Goal: Information Seeking & Learning: Learn about a topic

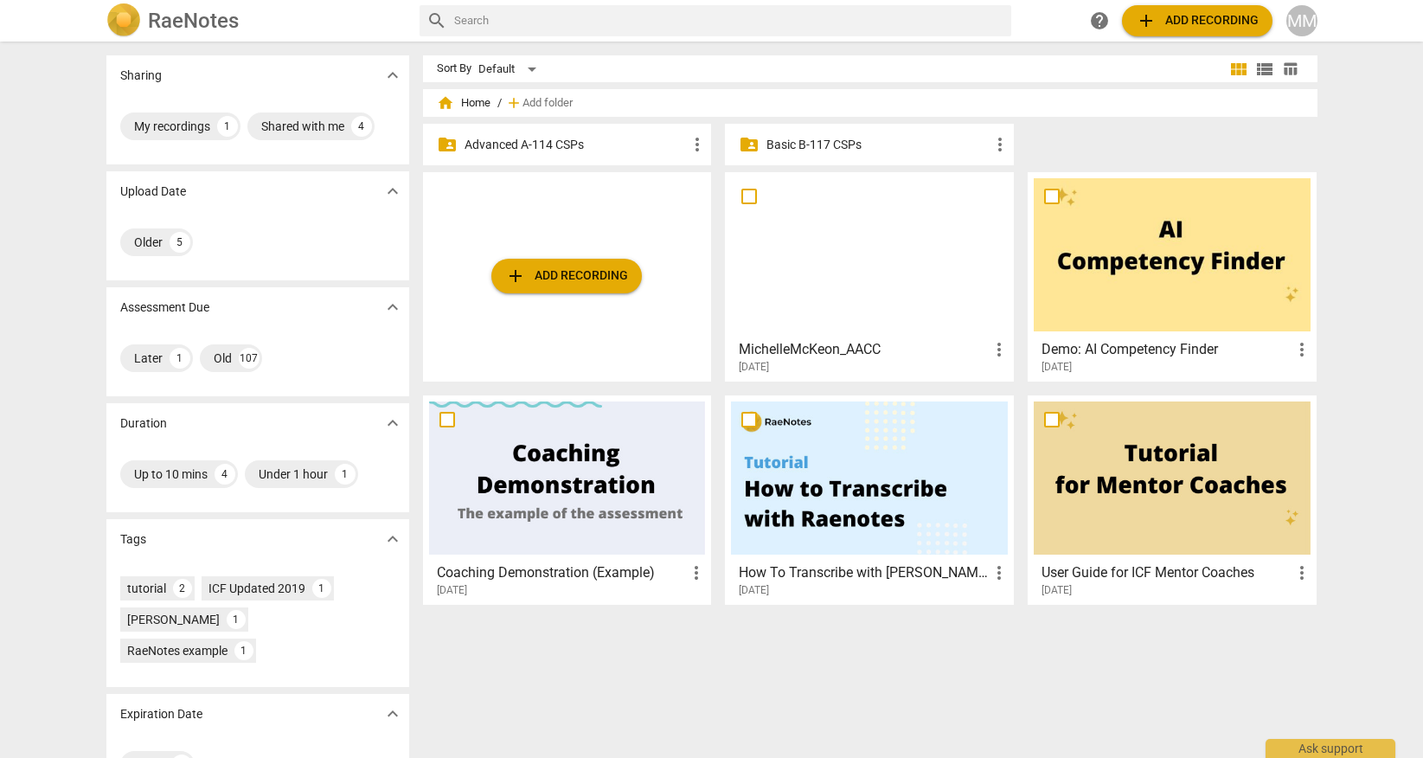
click at [528, 149] on p "Advanced A-114 CSPs" at bounding box center [576, 145] width 223 height 18
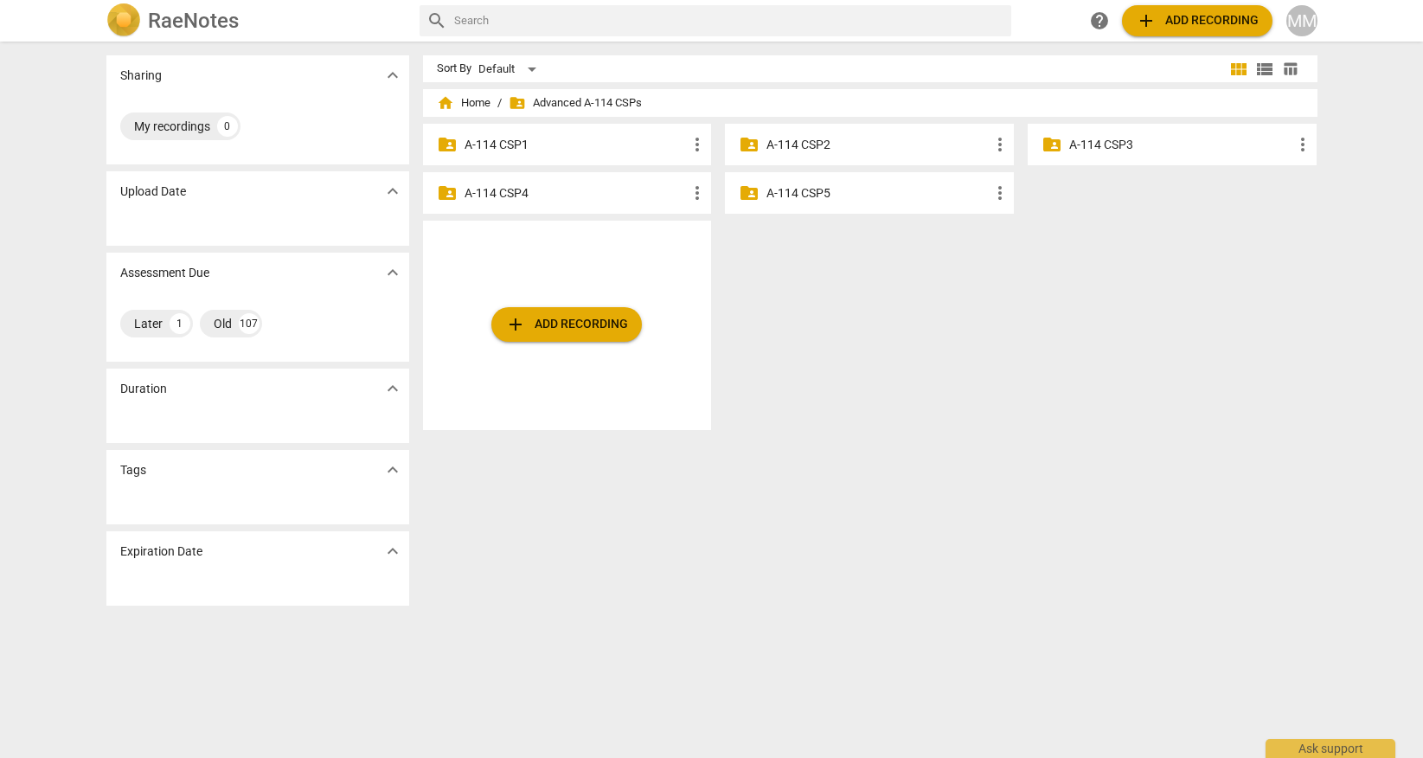
click at [624, 188] on p "A-114 CSP4" at bounding box center [576, 193] width 223 height 18
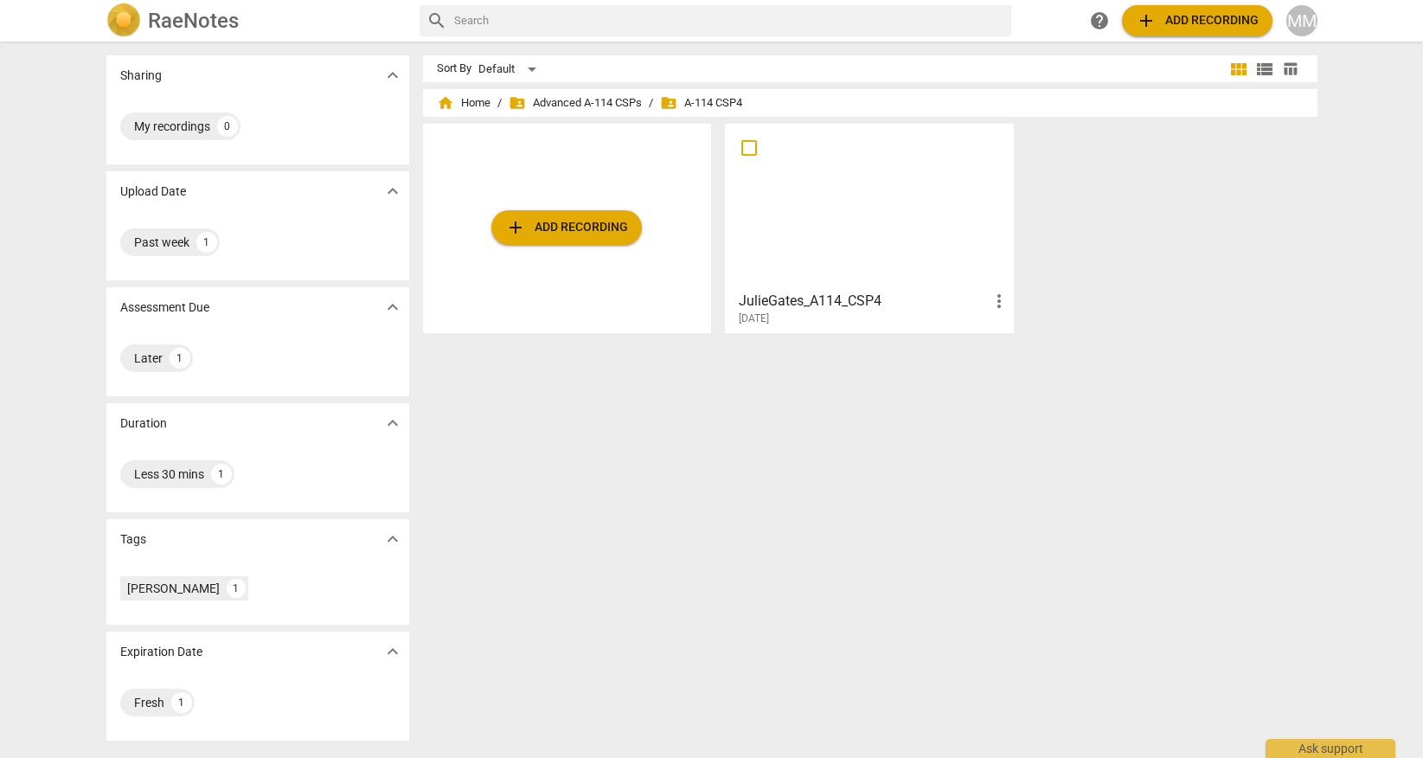
click at [564, 227] on span "add Add recording" at bounding box center [566, 227] width 123 height 21
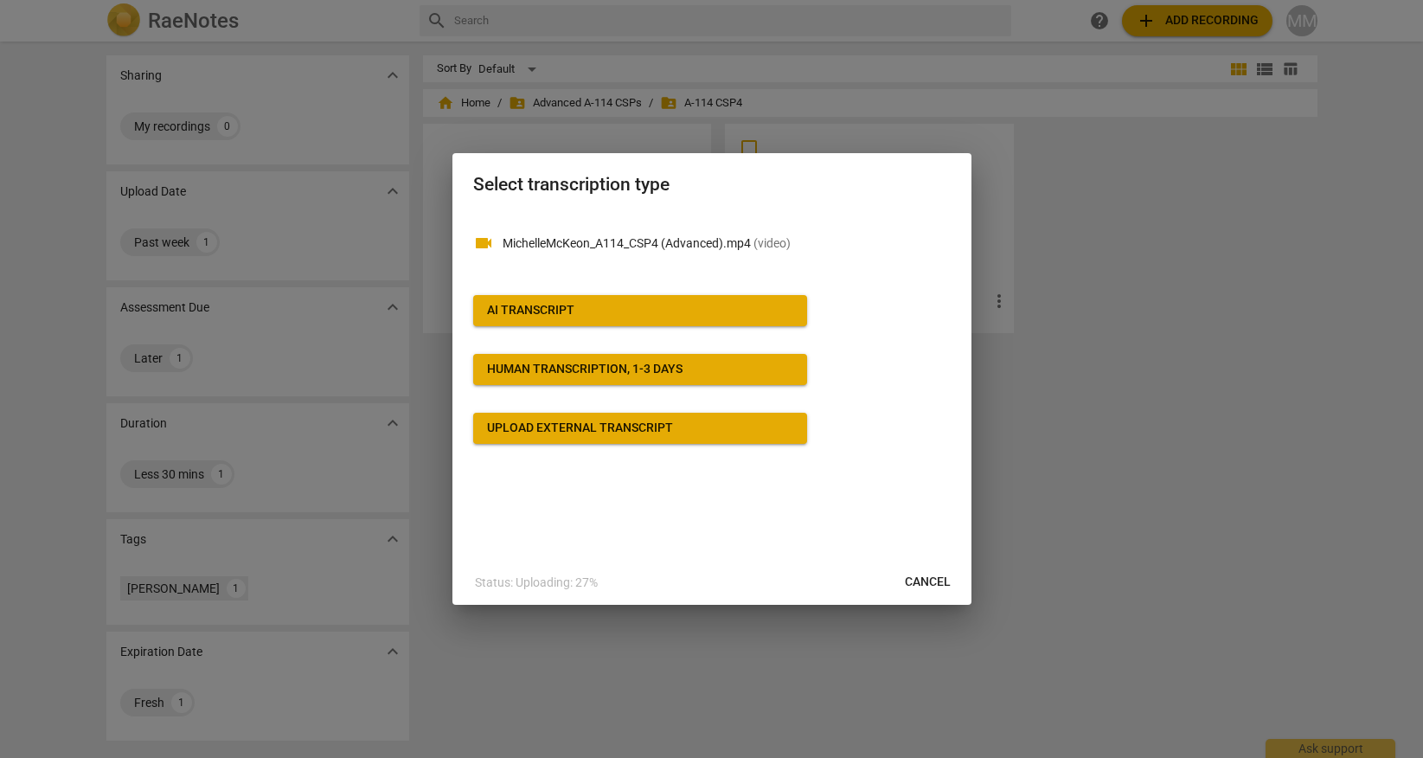
click at [606, 312] on span "AI Transcript" at bounding box center [640, 310] width 306 height 17
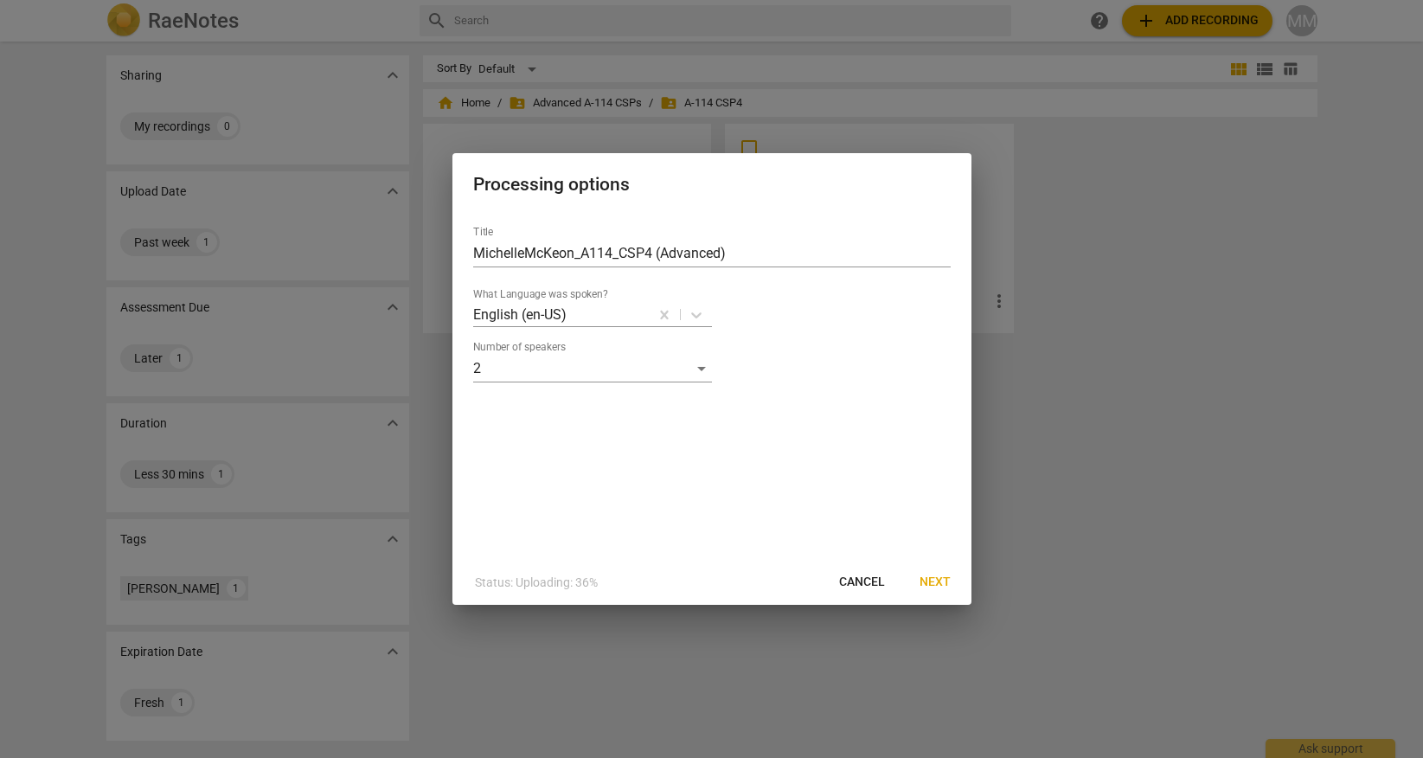
click at [932, 582] on span "Next" at bounding box center [935, 582] width 31 height 17
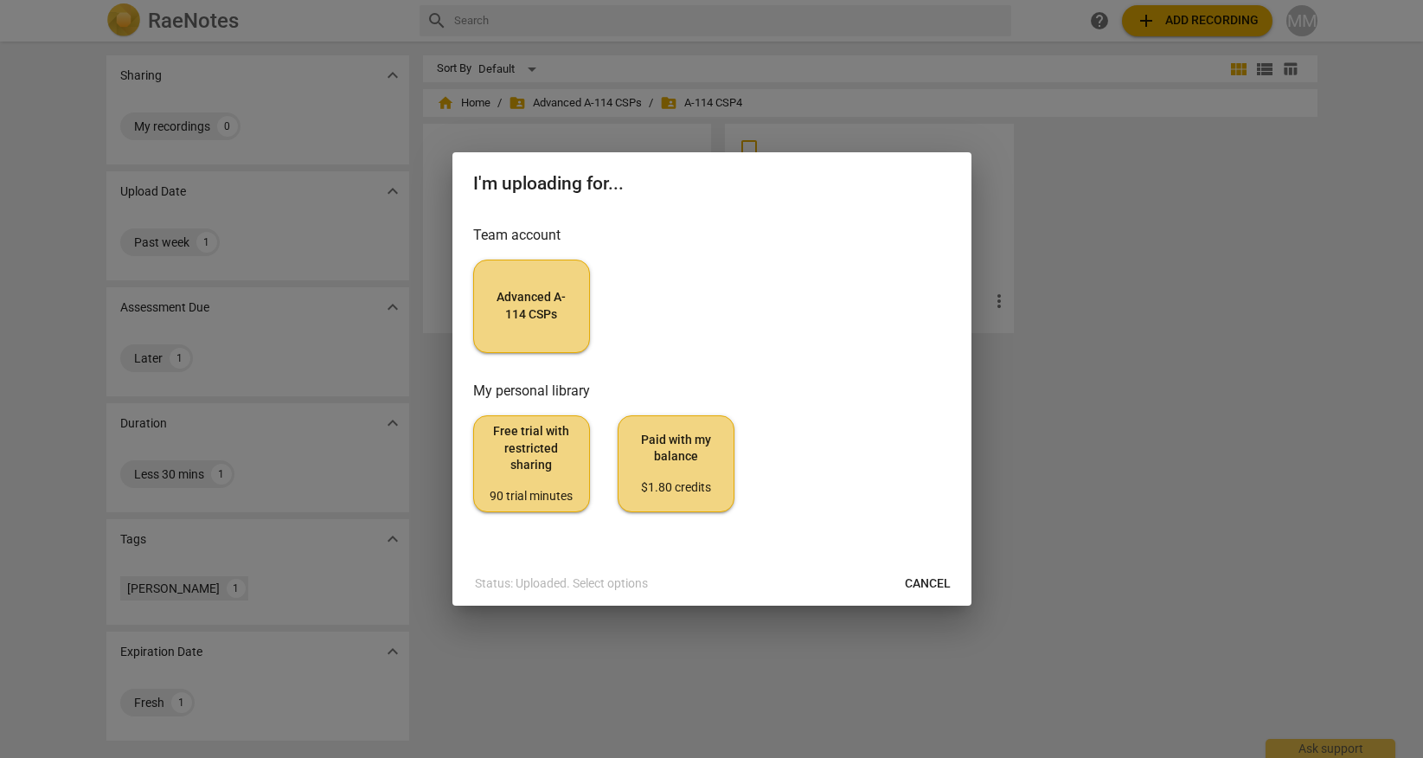
click at [521, 337] on button "Advanced A-114 CSPs" at bounding box center [531, 306] width 117 height 93
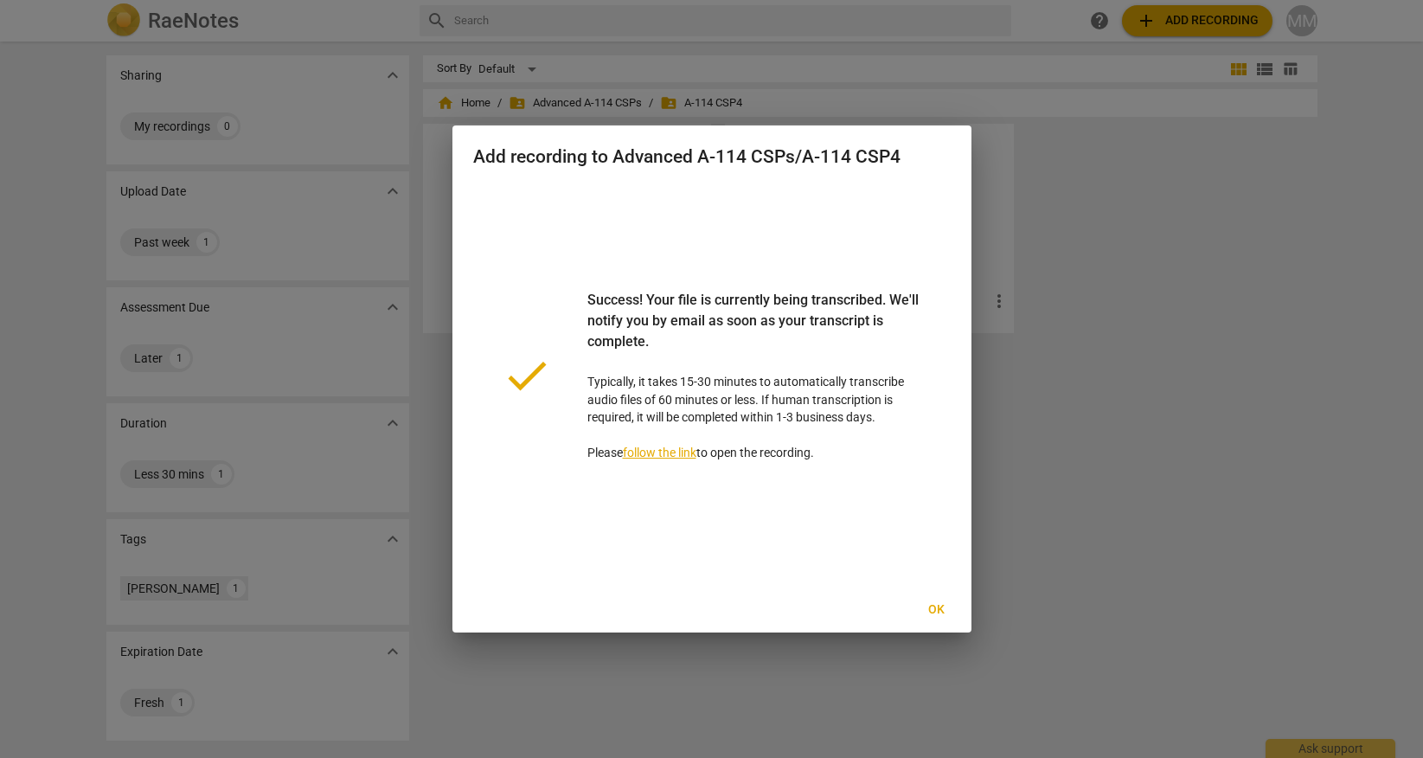
click at [937, 613] on span "Ok" at bounding box center [937, 609] width 28 height 17
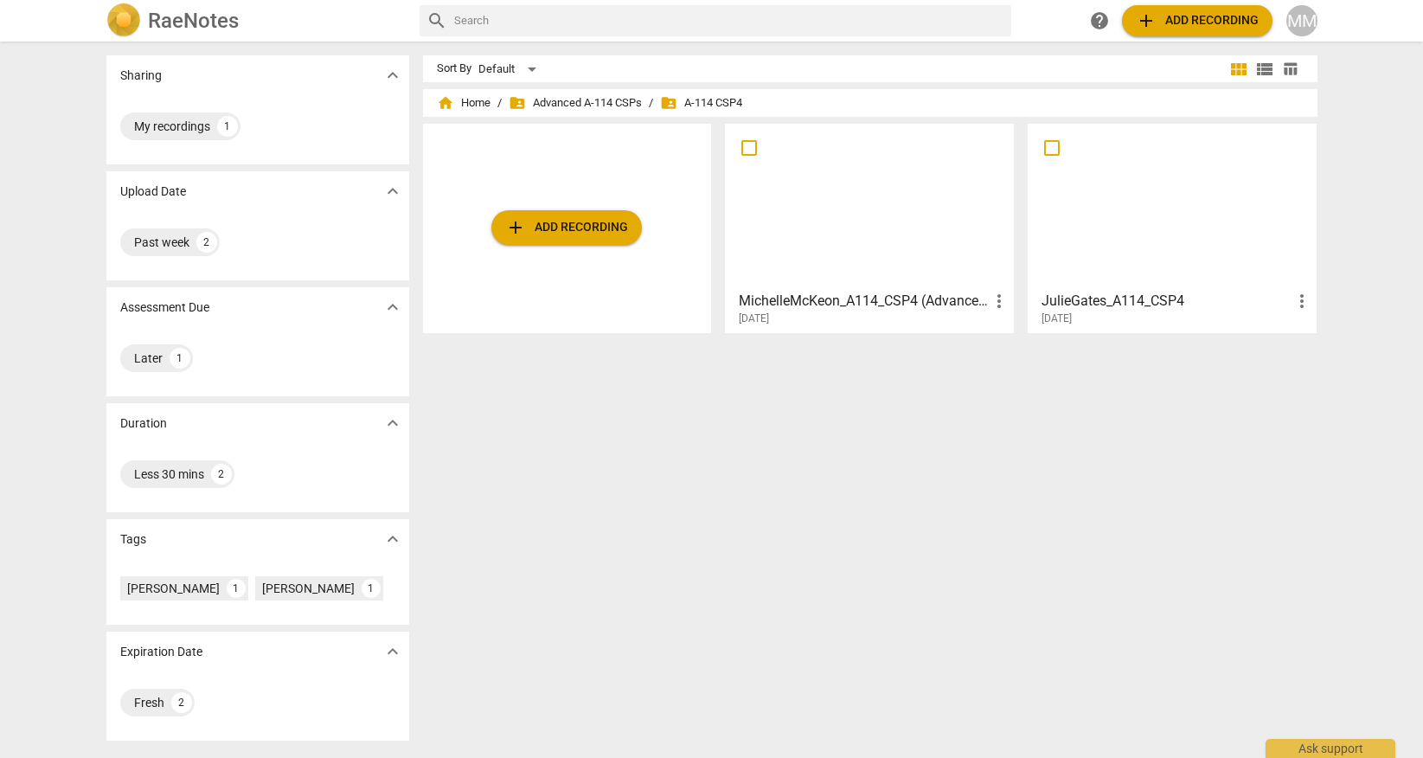
click at [1185, 223] on div at bounding box center [1172, 206] width 277 height 153
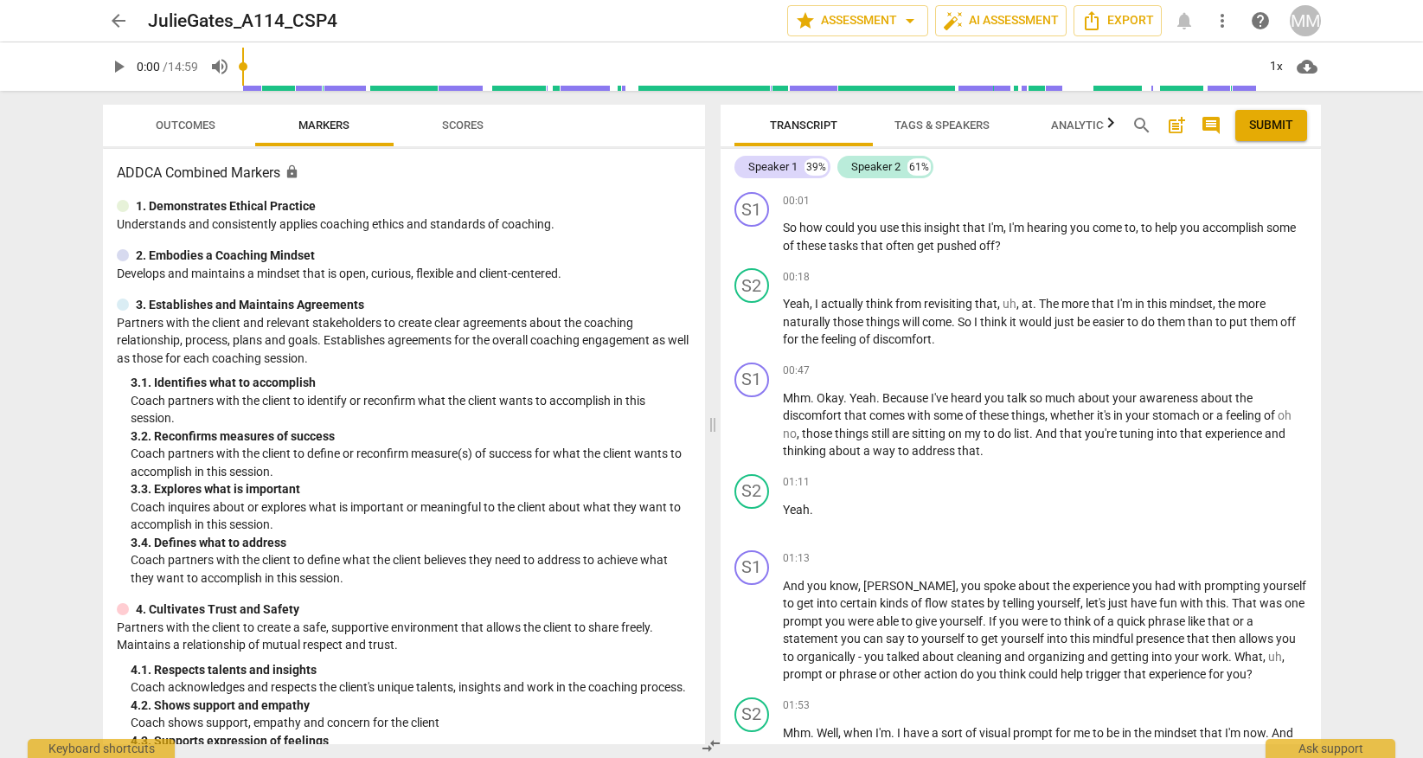
click at [118, 65] on span "play_arrow" at bounding box center [118, 66] width 21 height 21
click at [116, 67] on span "pause" at bounding box center [118, 66] width 21 height 21
type input "59"
click at [113, 16] on span "arrow_back" at bounding box center [118, 20] width 21 height 21
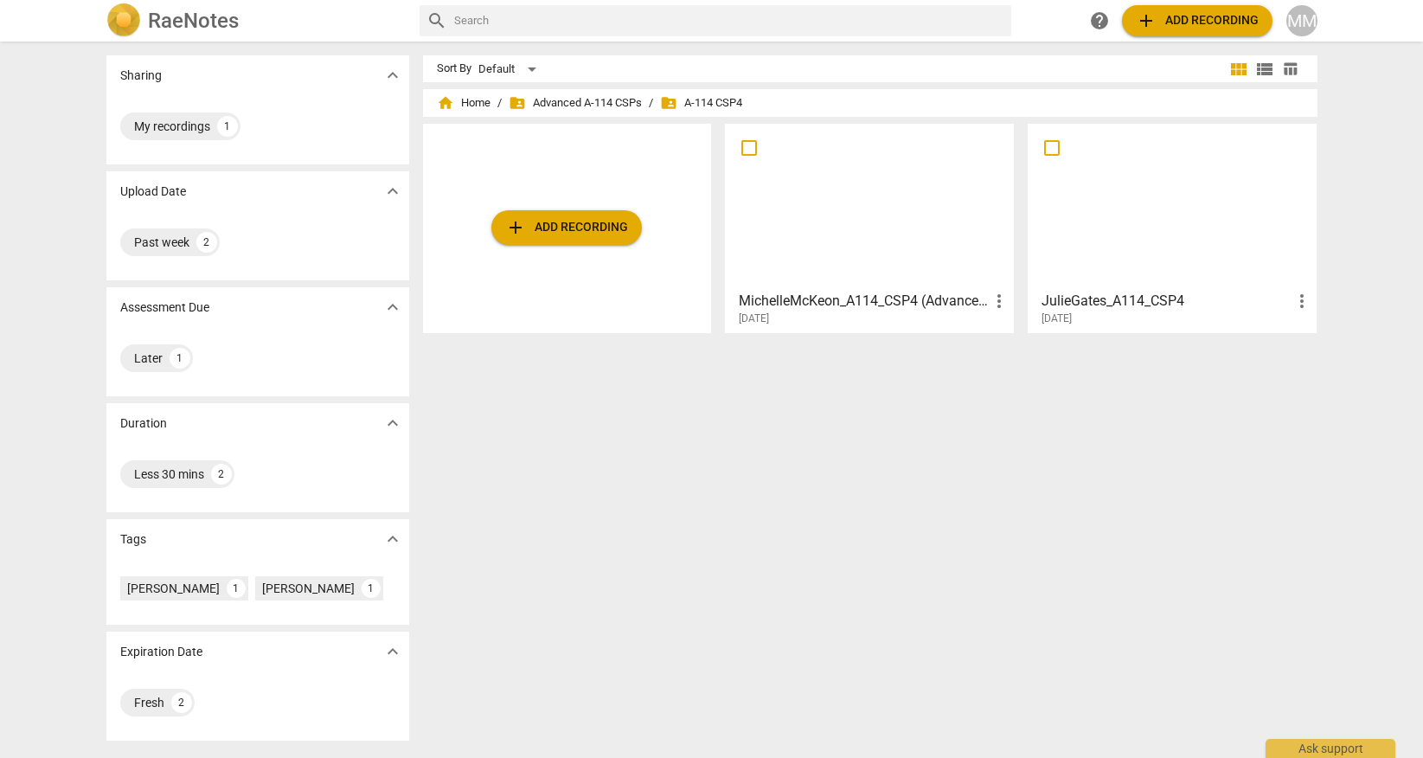
click at [901, 220] on div at bounding box center [869, 206] width 277 height 153
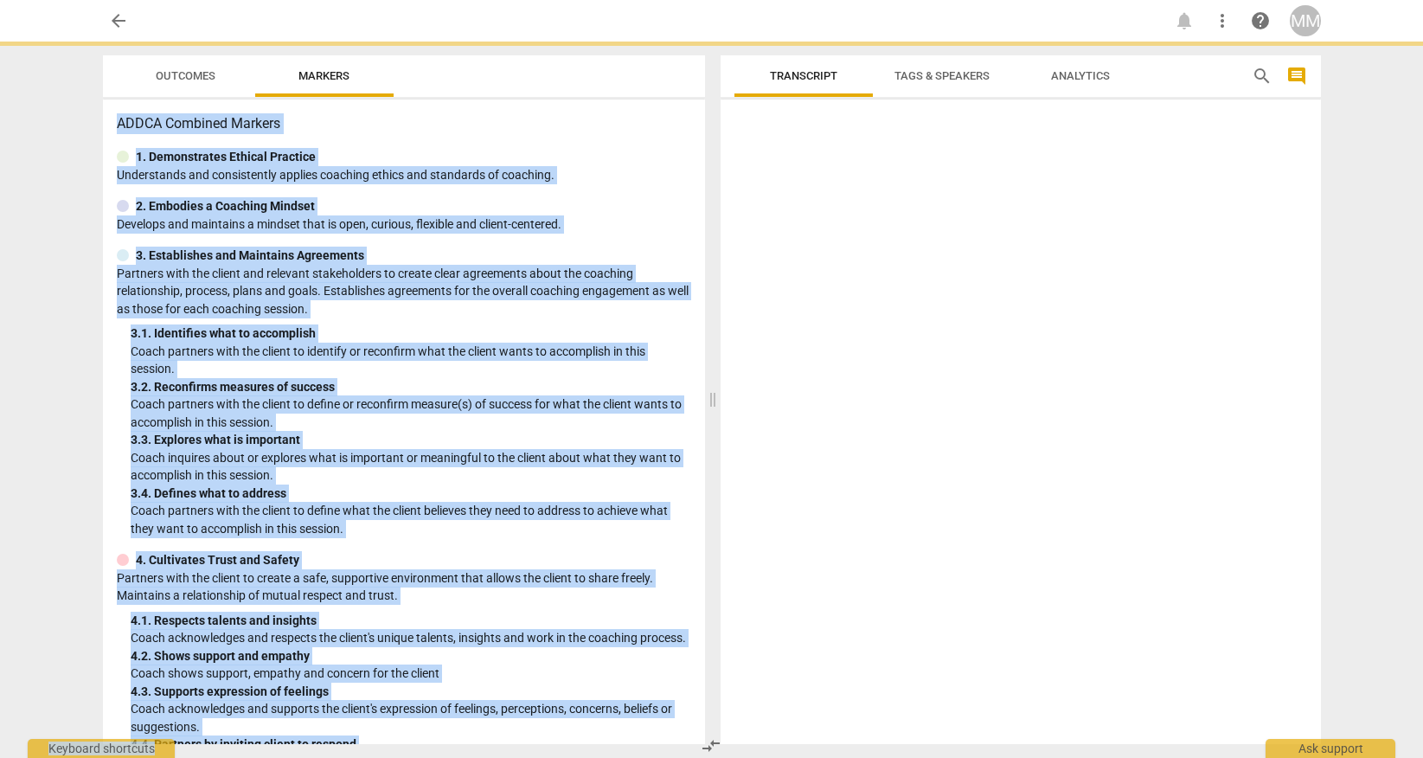
click at [901, 220] on div at bounding box center [1021, 425] width 600 height 638
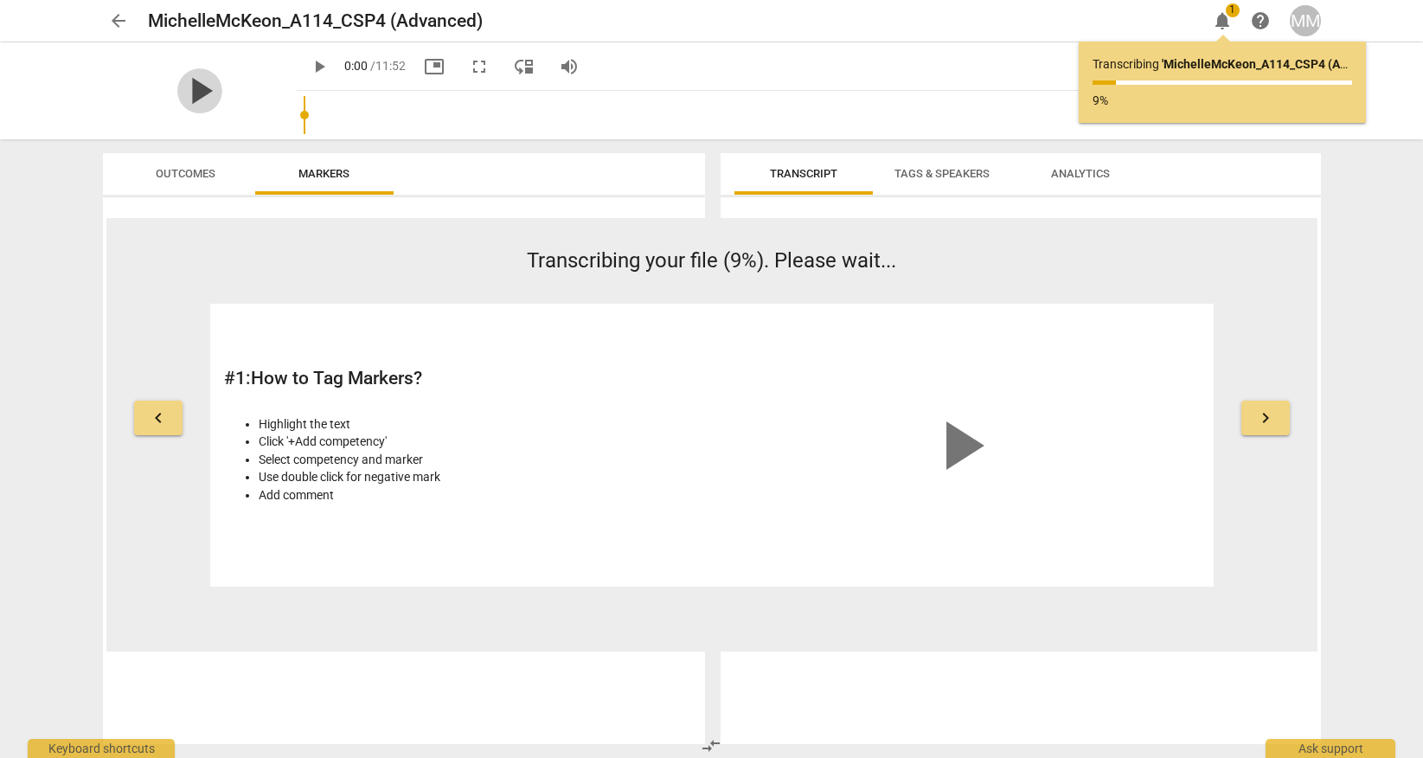
click at [188, 90] on span "play_arrow" at bounding box center [199, 90] width 45 height 45
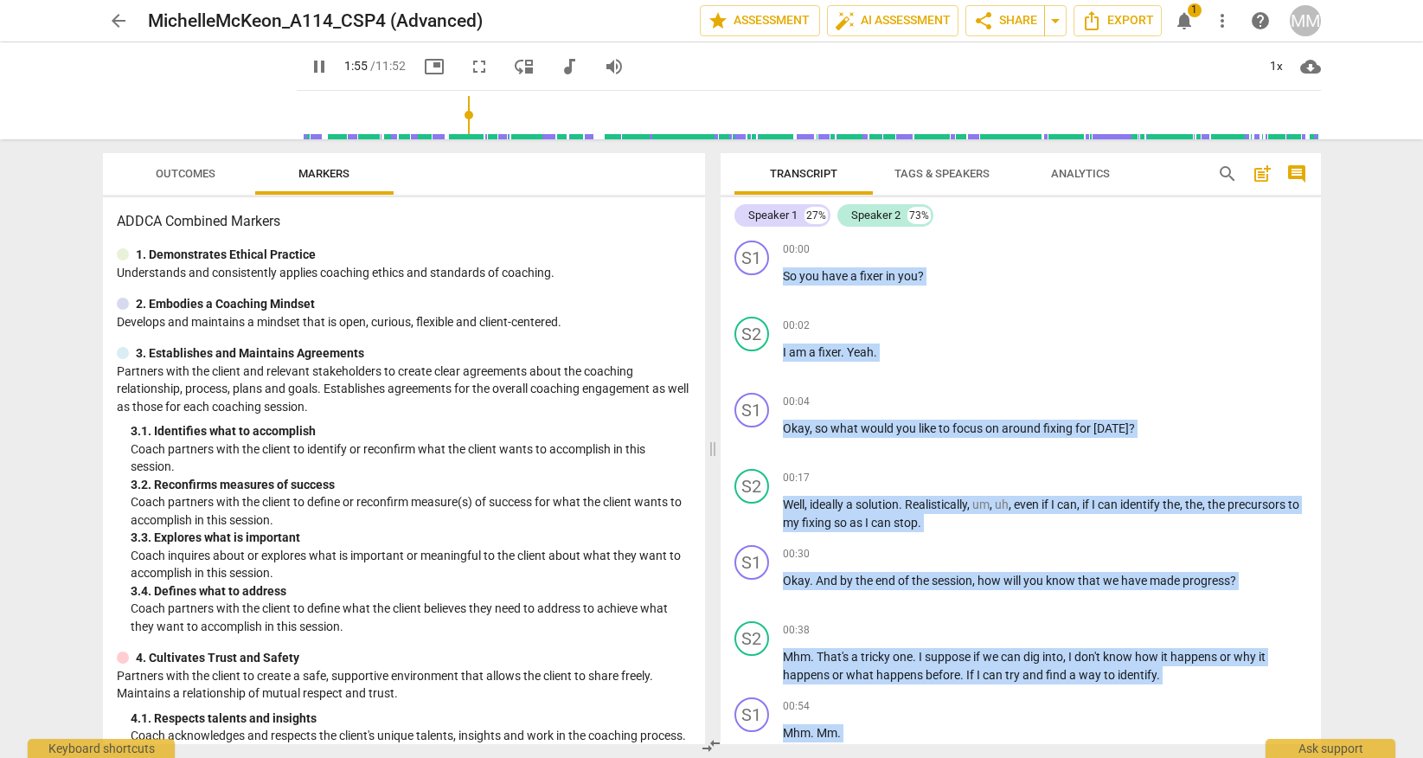
scroll to position [1042, 0]
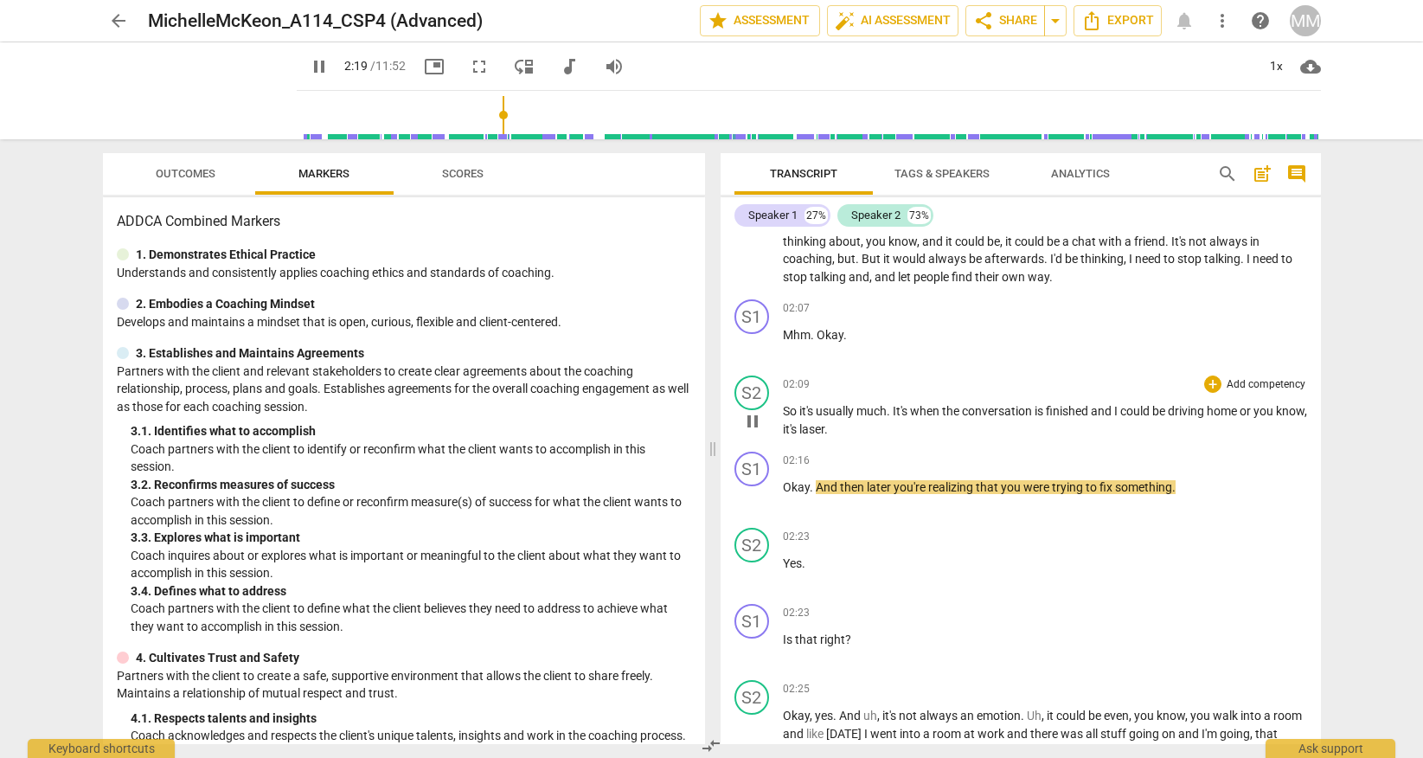
click at [824, 428] on span "laser" at bounding box center [811, 429] width 25 height 14
click at [824, 430] on span "laser" at bounding box center [811, 429] width 25 height 14
type input "142"
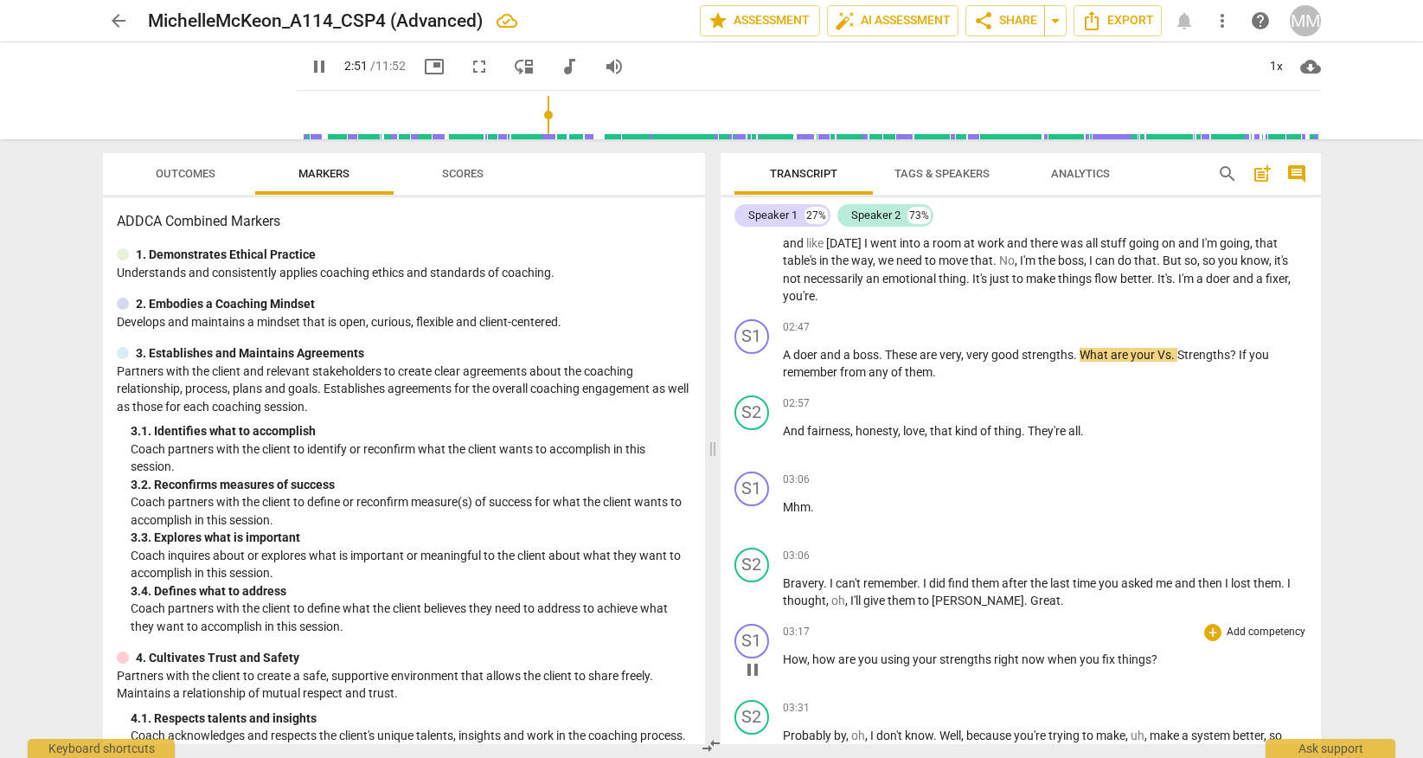
scroll to position [1512, 0]
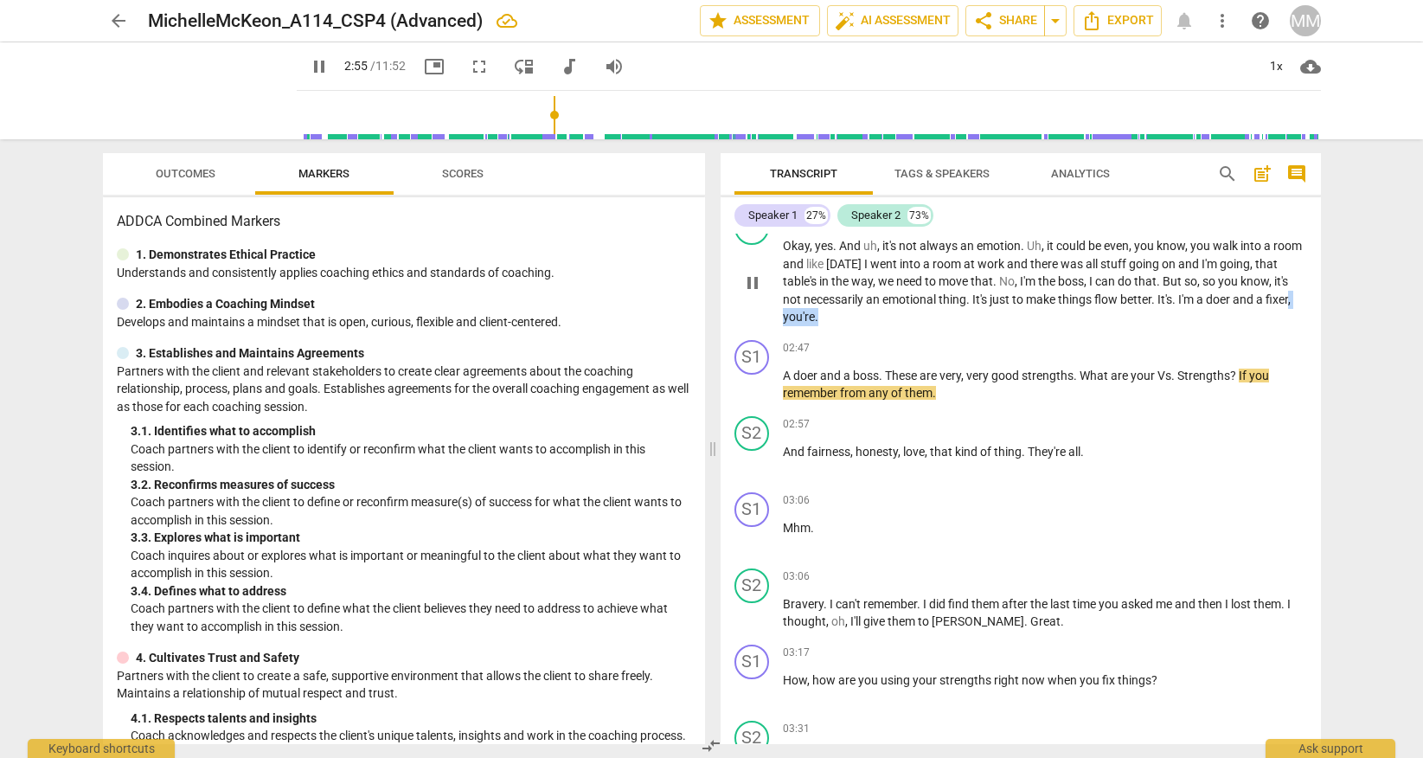
drag, startPoint x: 839, startPoint y: 316, endPoint x: 892, endPoint y: 316, distance: 52.8
click at [892, 316] on p "Okay , yes . And uh , it's not always an emotion . Uh , it could be even , you …" at bounding box center [1045, 281] width 524 height 89
type input "176"
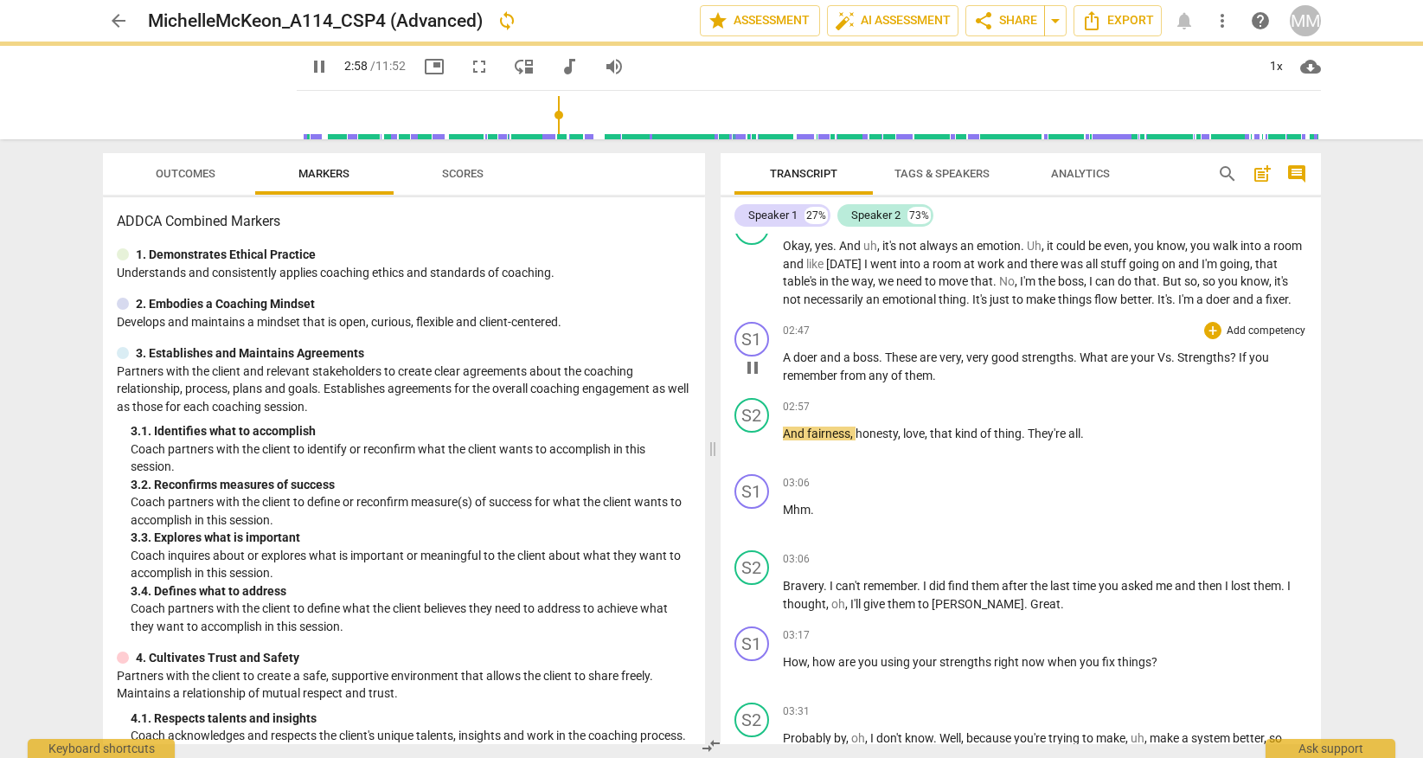
click at [787, 364] on span "A" at bounding box center [788, 357] width 10 height 14
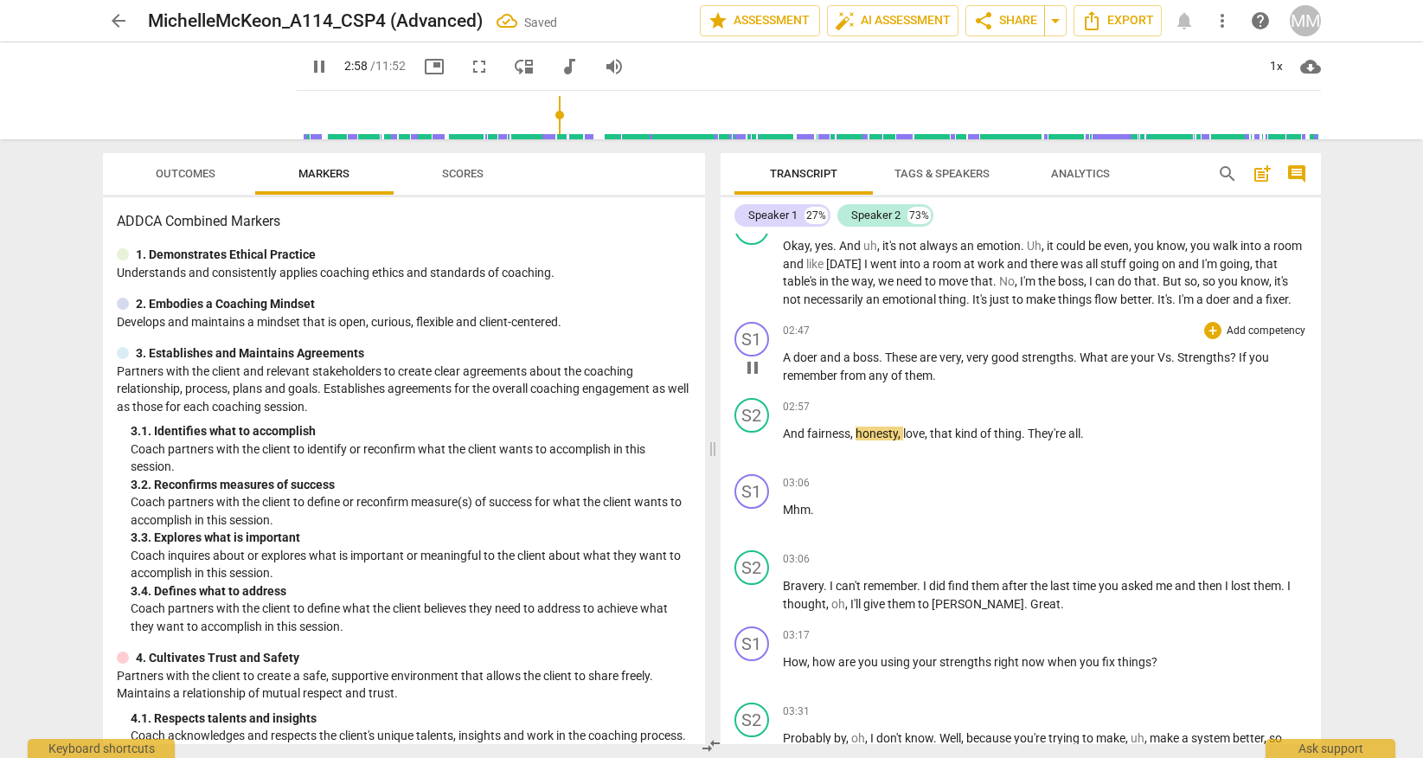
click at [783, 364] on span "A" at bounding box center [788, 357] width 10 height 14
type input "180"
click at [1204, 364] on span "Vs" at bounding box center [1199, 357] width 14 height 14
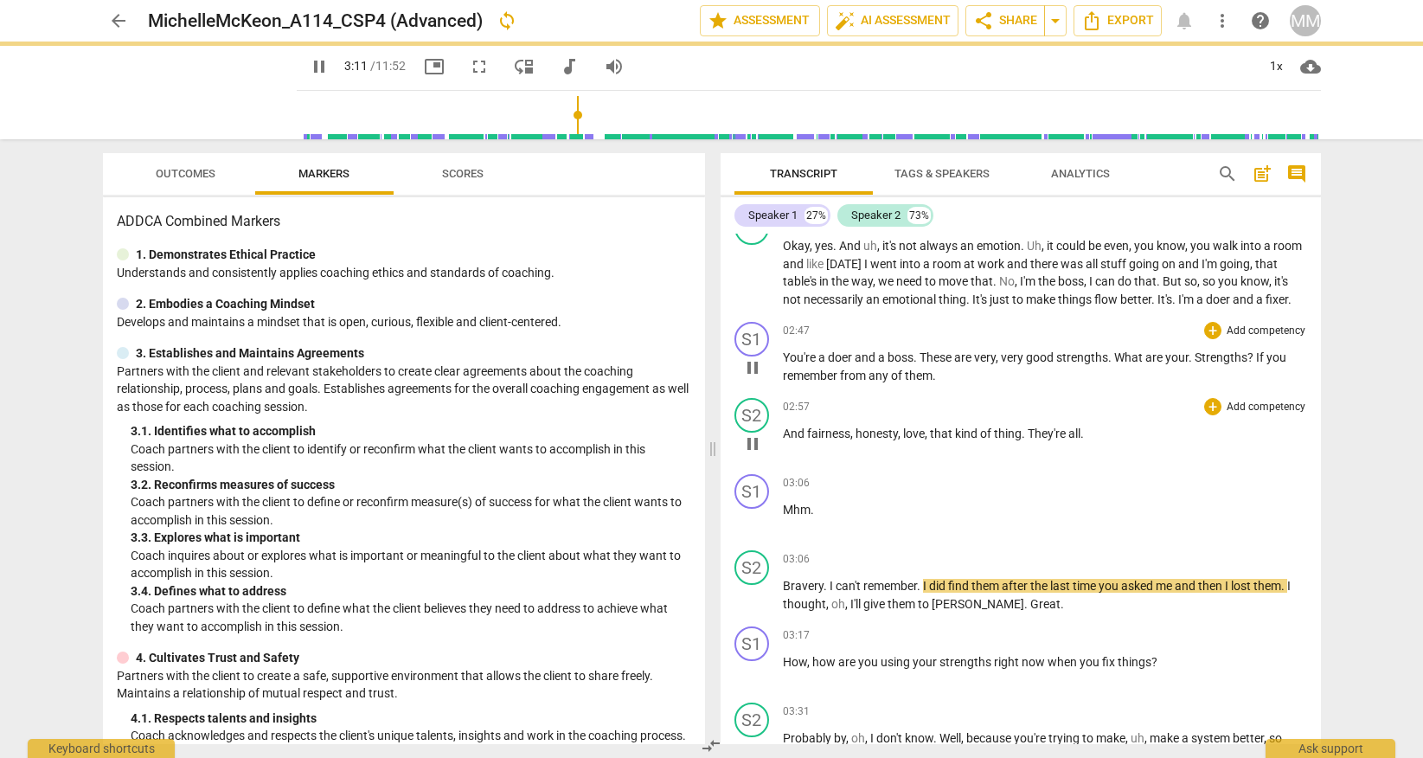
click at [1227, 437] on div "02:57 + Add competency keyboard_arrow_right And fairness , honesty , love , tha…" at bounding box center [1045, 429] width 524 height 62
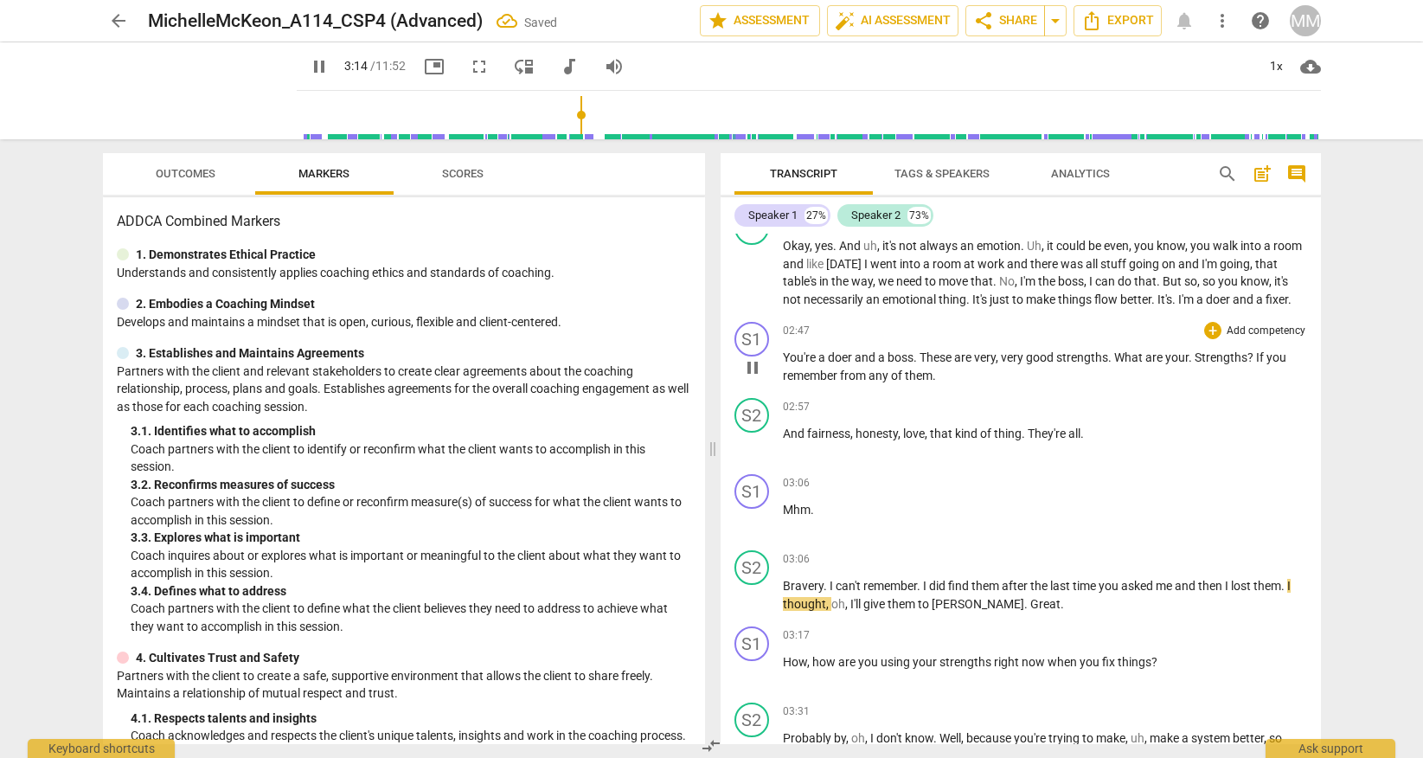
click at [1192, 364] on span "." at bounding box center [1192, 357] width 6 height 14
type input "196"
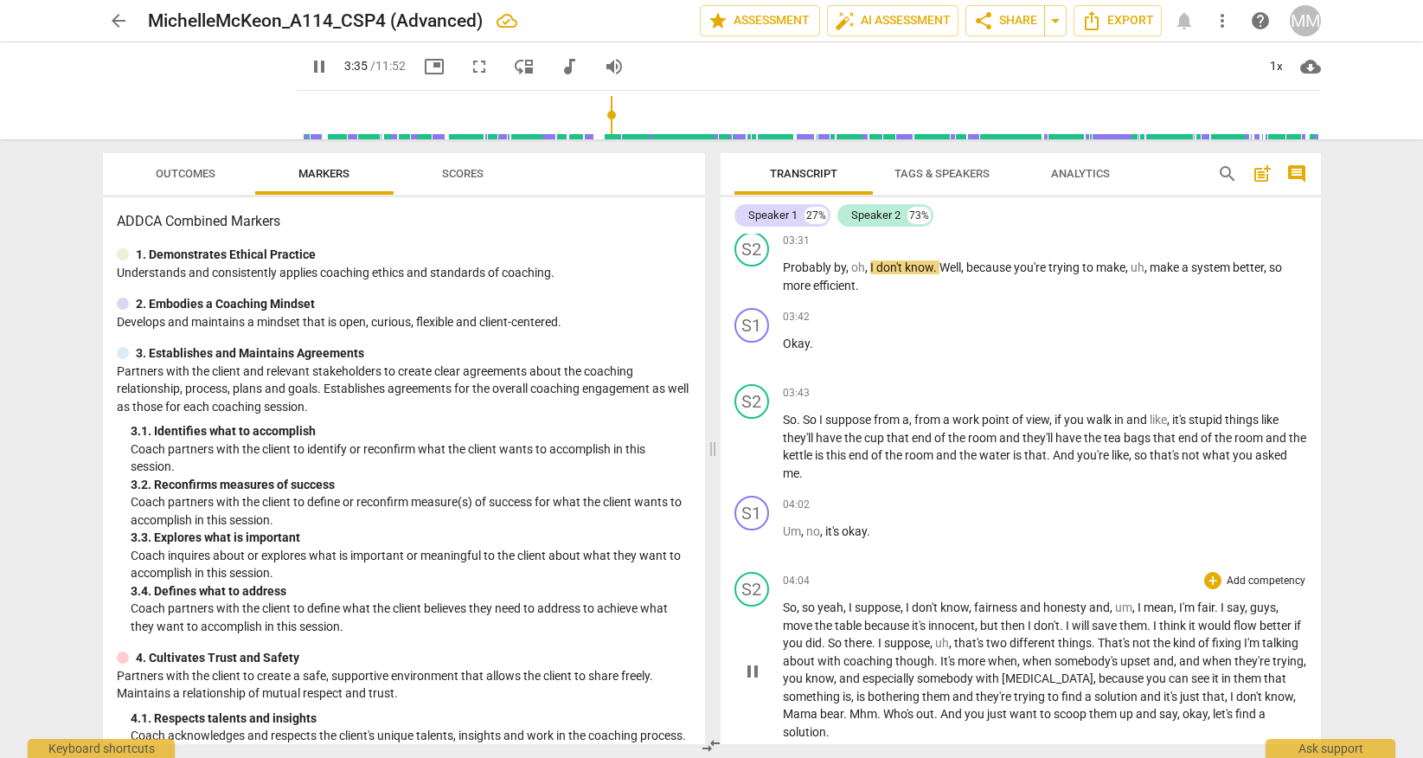
scroll to position [1977, 0]
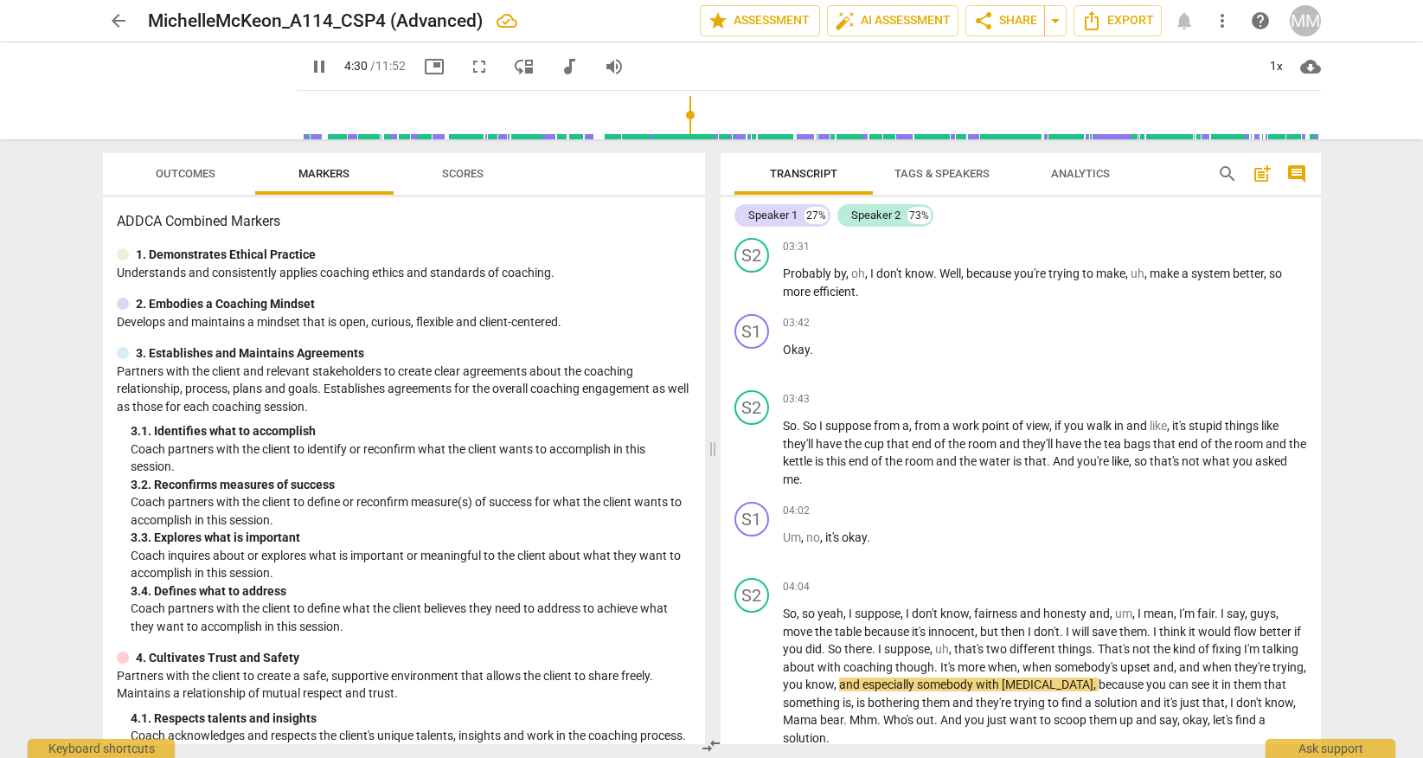
click at [309, 63] on span "pause" at bounding box center [319, 66] width 21 height 21
type input "271"
click at [119, 17] on span "arrow_back" at bounding box center [118, 20] width 21 height 21
